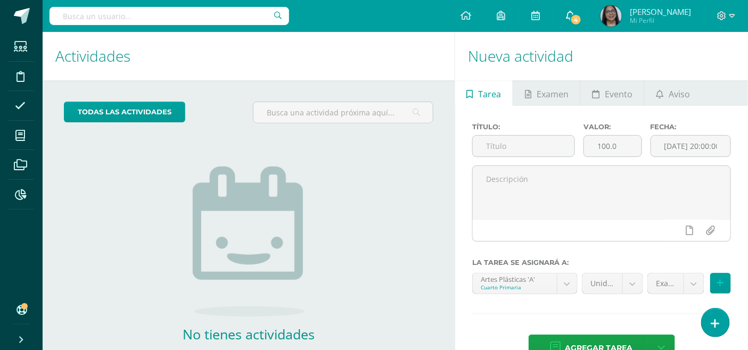
click at [582, 18] on span "4" at bounding box center [576, 20] width 12 height 12
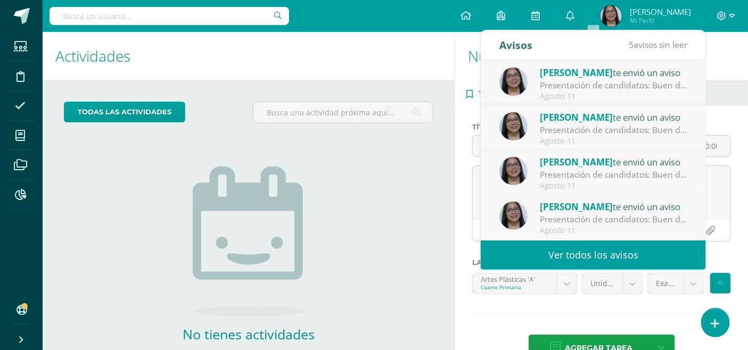
click at [555, 245] on link "Ver todos los avisos" at bounding box center [592, 254] width 225 height 29
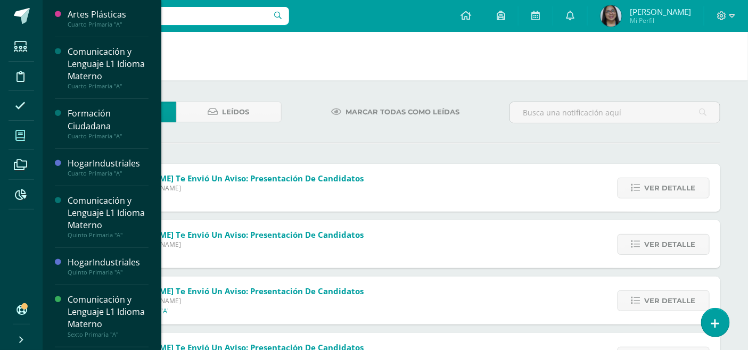
click at [20, 137] on icon at bounding box center [20, 135] width 10 height 11
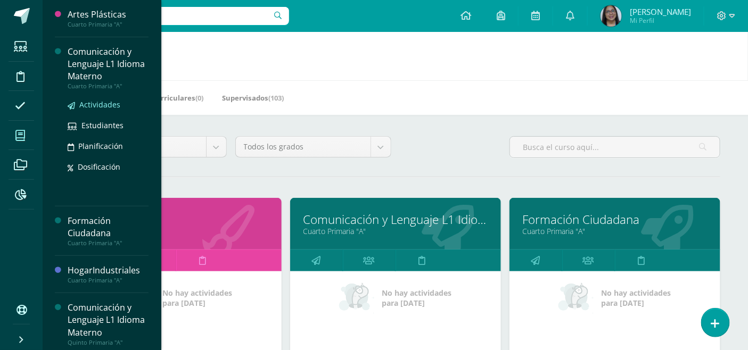
click at [97, 103] on span "Actividades" at bounding box center [99, 104] width 41 height 10
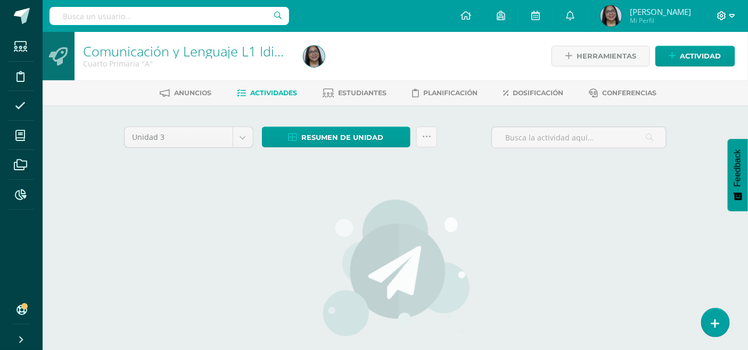
click at [730, 17] on icon at bounding box center [732, 16] width 6 height 10
click at [720, 71] on span "Cerrar sesión" at bounding box center [699, 72] width 48 height 10
